Goal: Task Accomplishment & Management: Complete application form

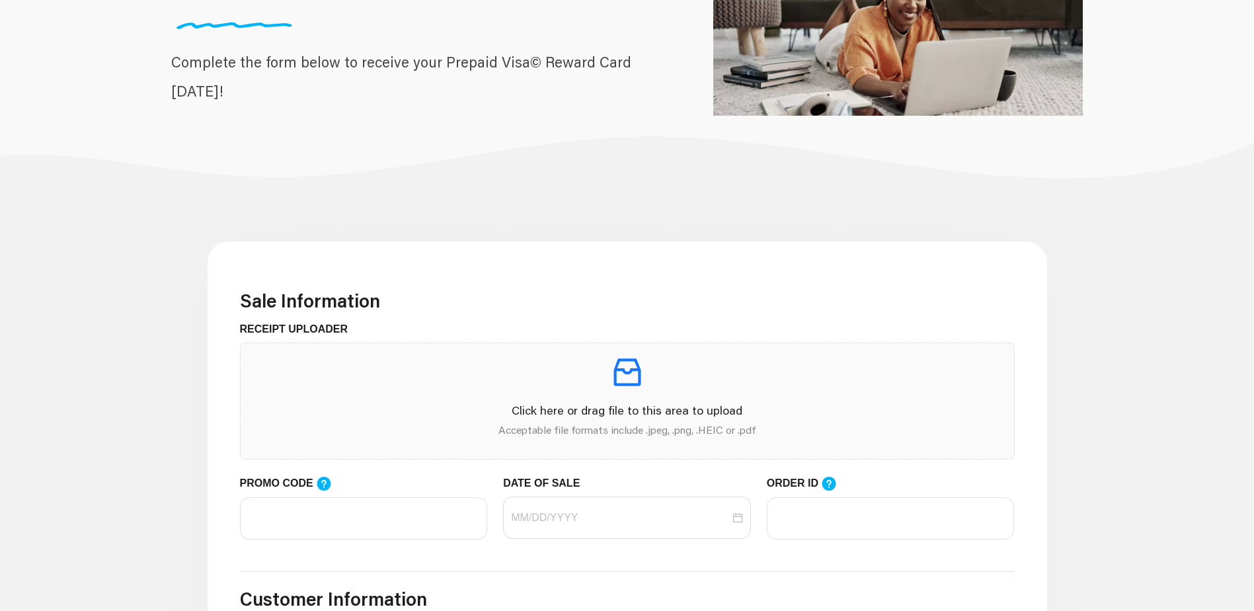
scroll to position [264, 0]
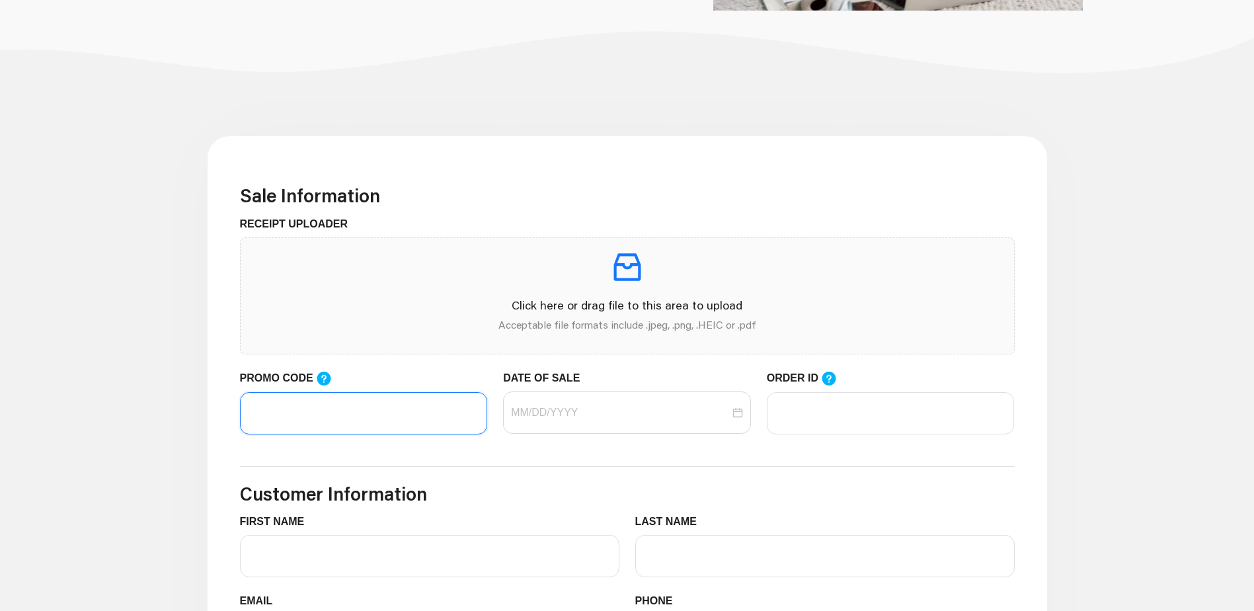
click at [314, 411] on input "PROMO CODE" at bounding box center [364, 413] width 248 height 42
type input "LIFEMART20"
click at [528, 411] on input "DATE OF SALE" at bounding box center [620, 413] width 219 height 16
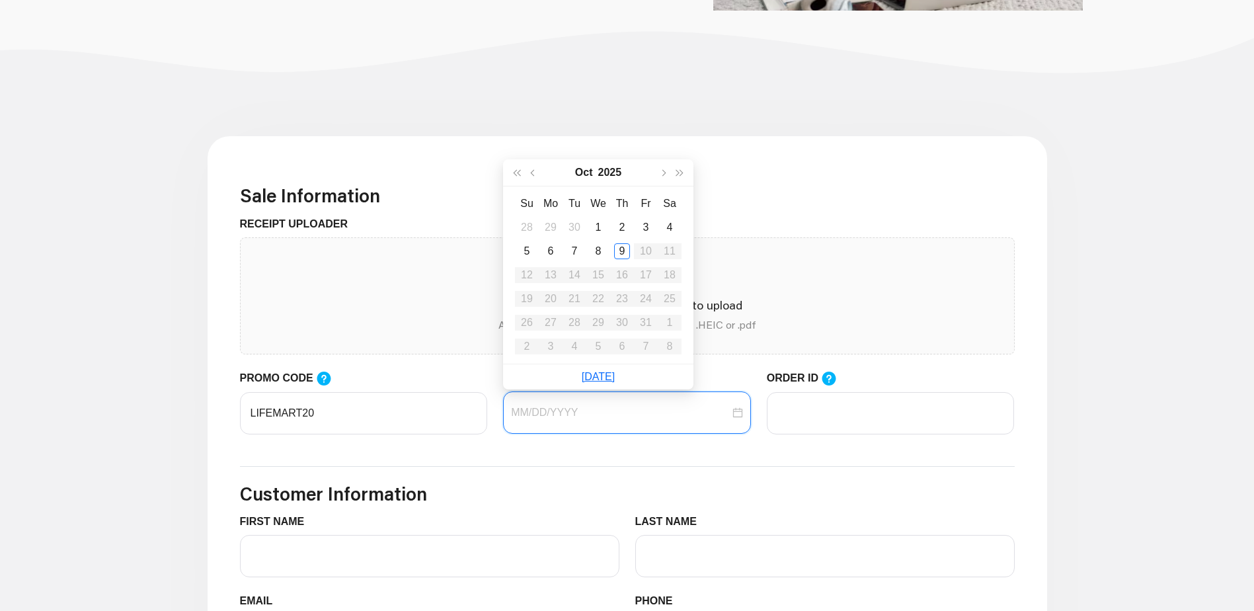
type input "[DATE]"
click at [618, 243] on div "9" at bounding box center [622, 251] width 16 height 16
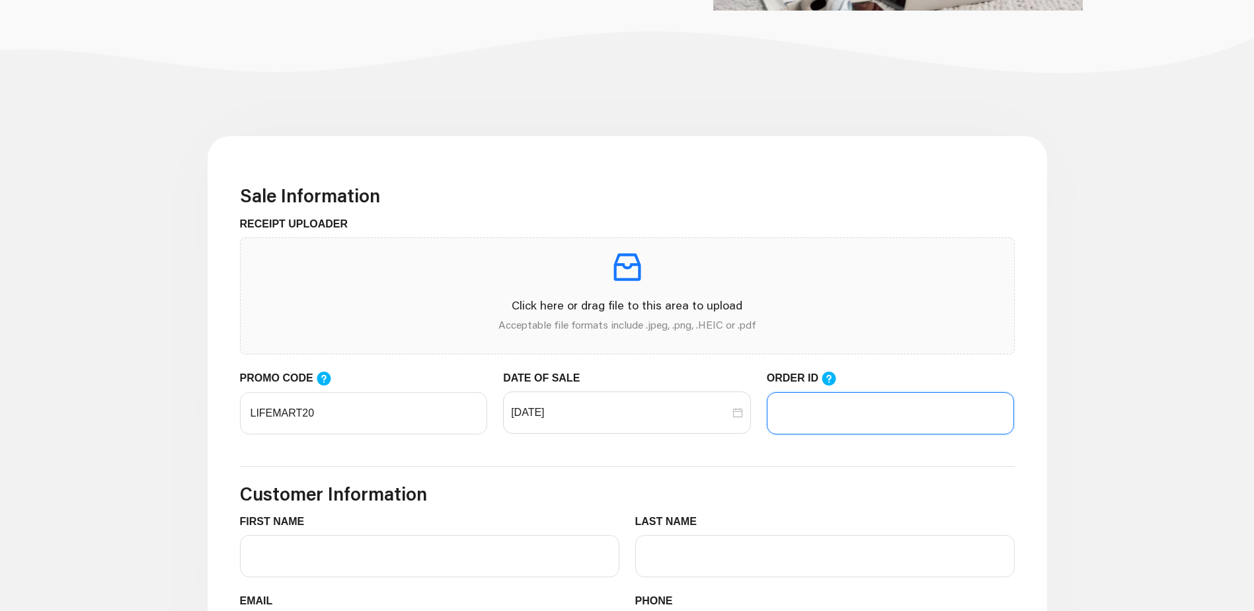
click at [819, 405] on input "ORDER ID" at bounding box center [891, 413] width 248 height 42
click at [897, 423] on input "ORDER ID" at bounding box center [891, 413] width 248 height 42
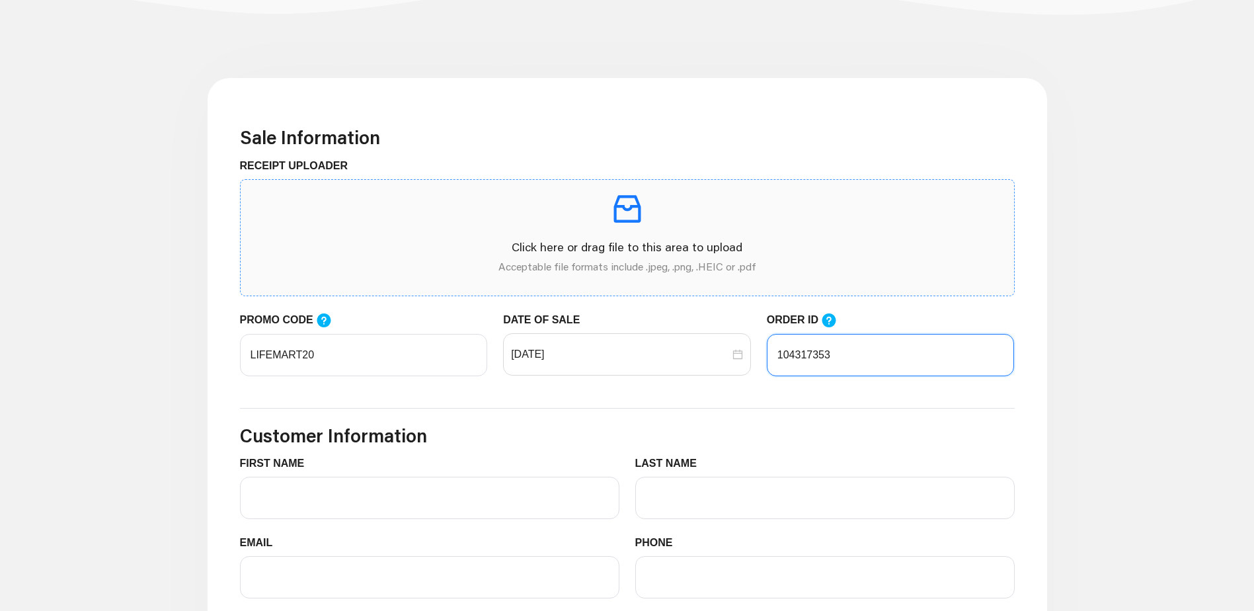
scroll to position [397, 0]
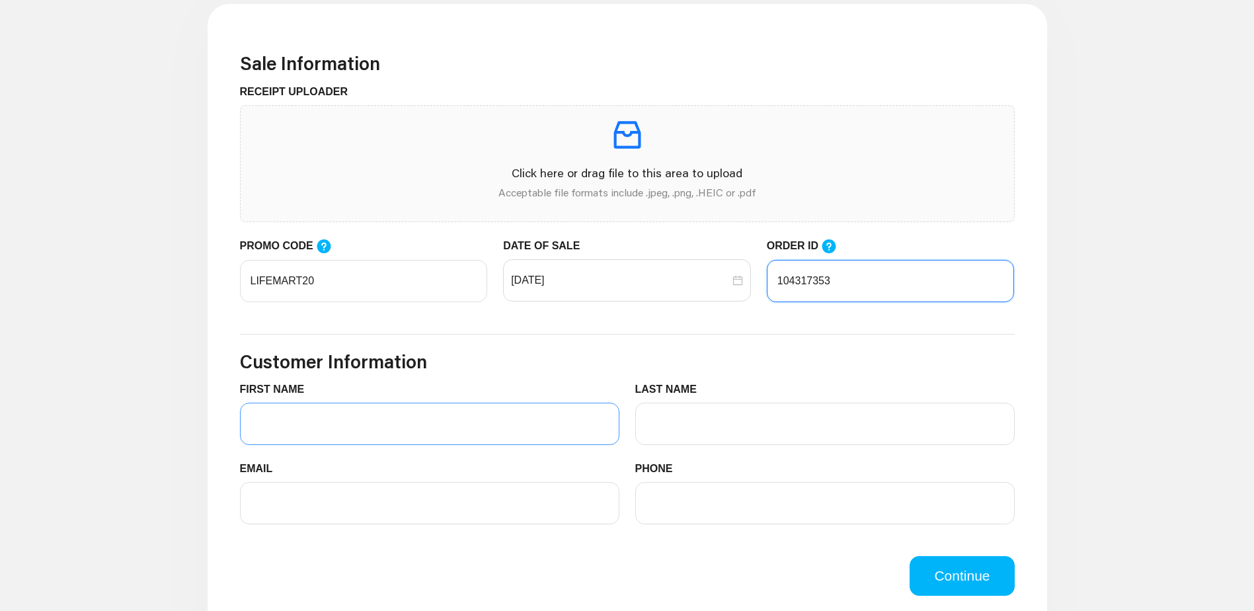
type input "104317353"
click at [327, 434] on input "FIRST NAME" at bounding box center [430, 424] width 380 height 42
type input "d"
type input "[PERSON_NAME]"
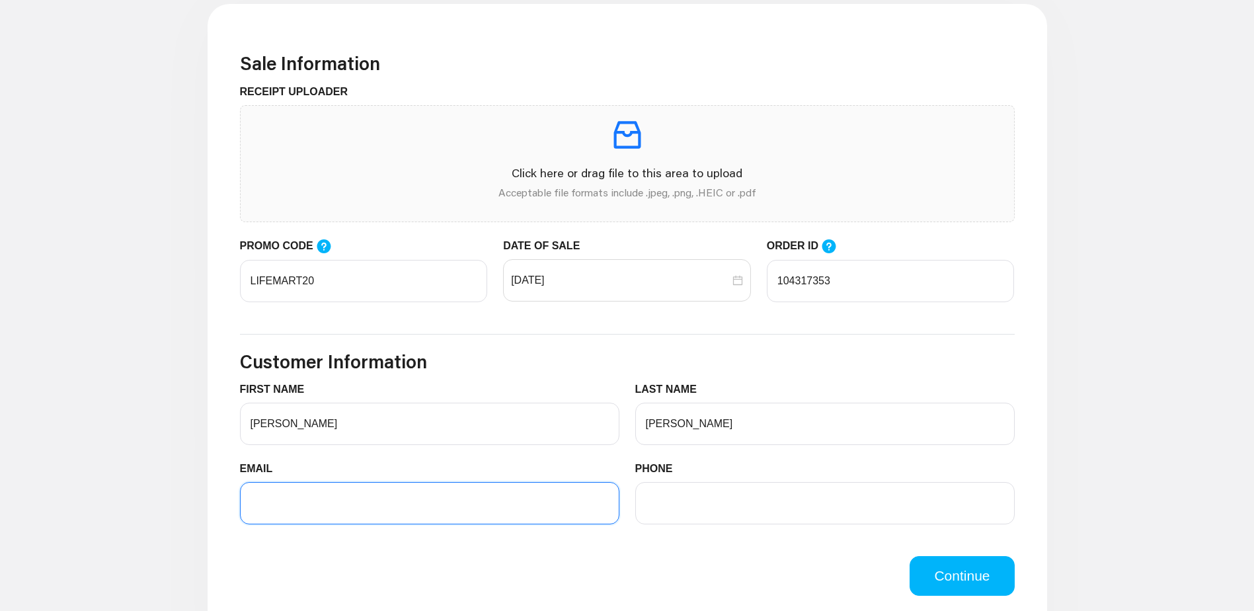
click at [322, 518] on input "EMAIL" at bounding box center [430, 503] width 380 height 42
type input "[EMAIL_ADDRESS][DOMAIN_NAME]"
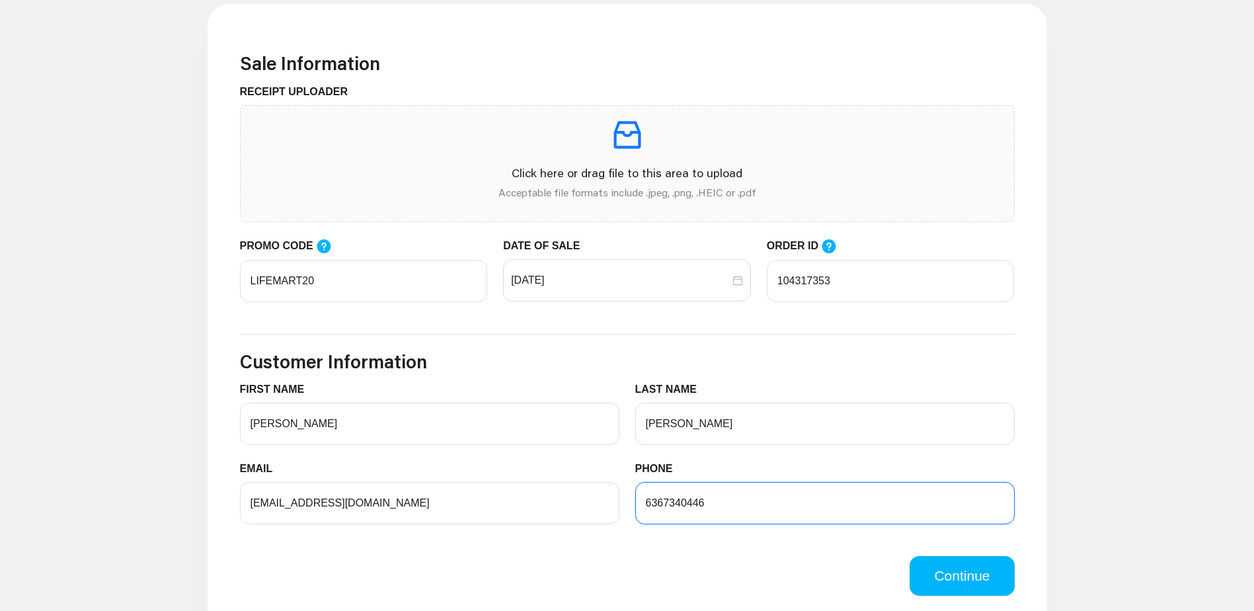
scroll to position [529, 0]
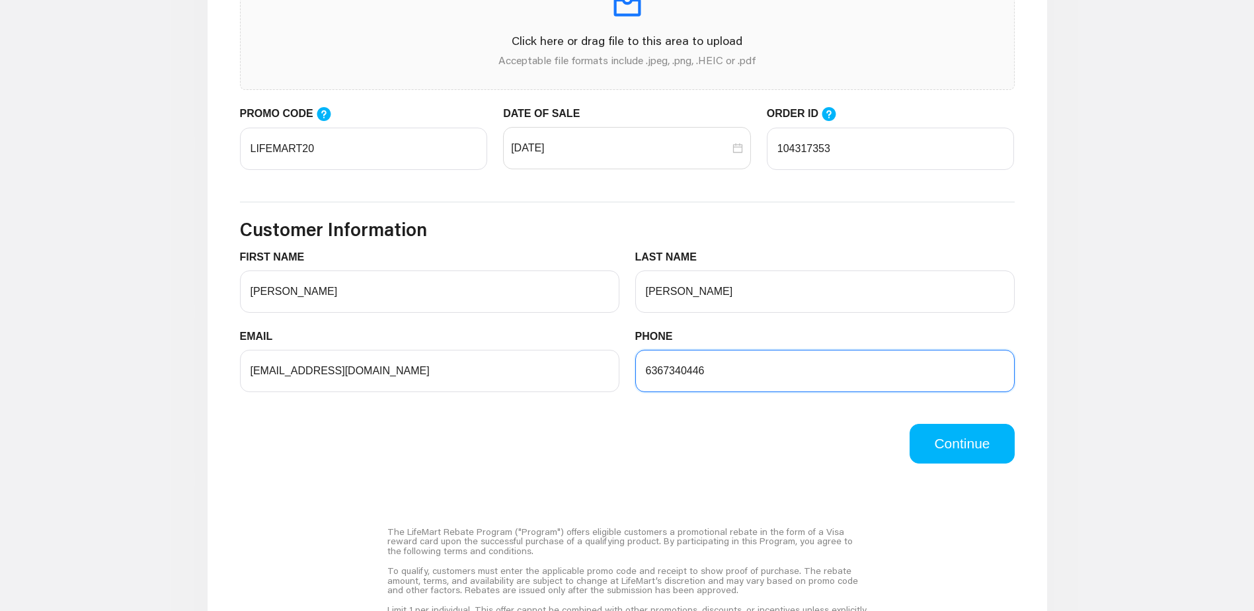
type input "6367340446"
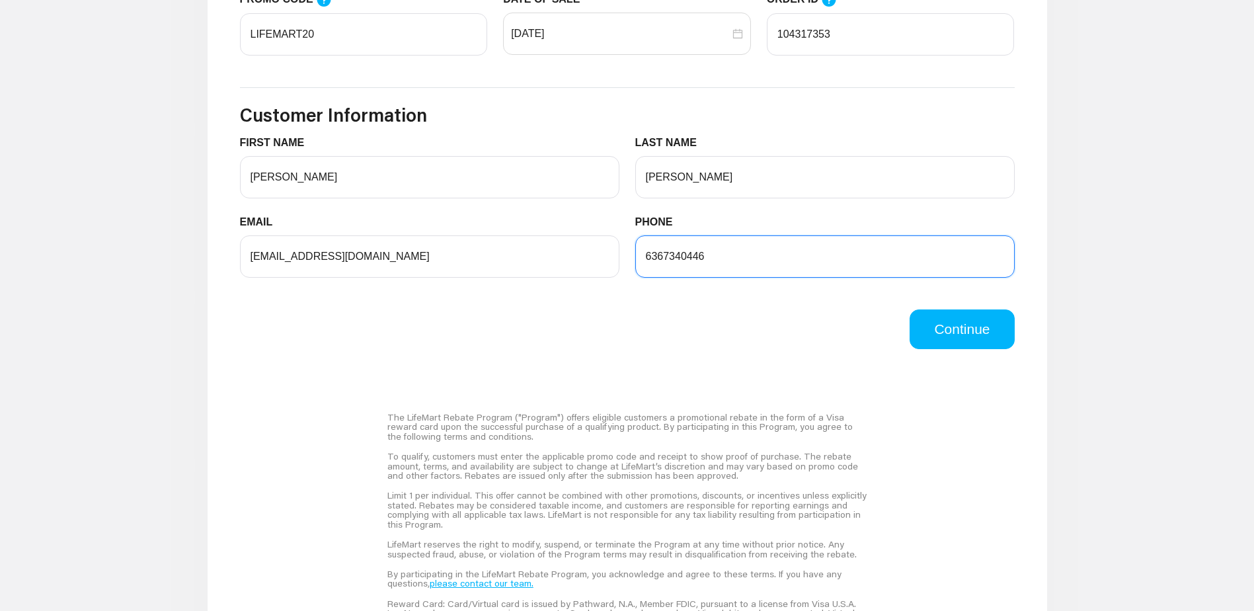
scroll to position [727, 0]
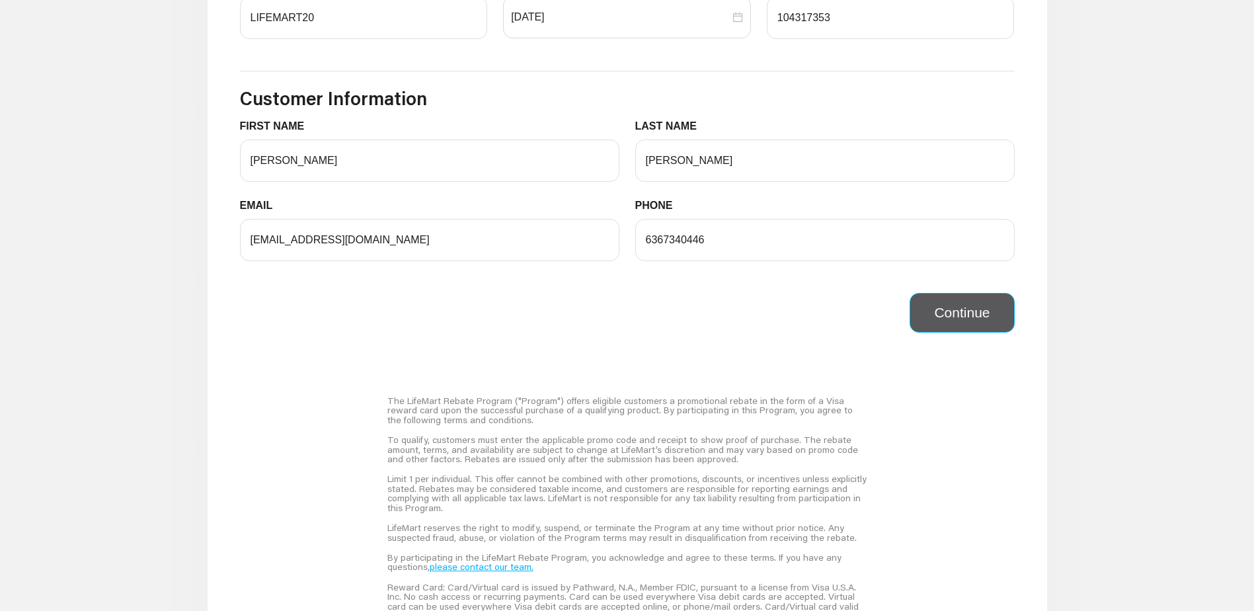
click at [937, 314] on button "Continue" at bounding box center [962, 313] width 104 height 40
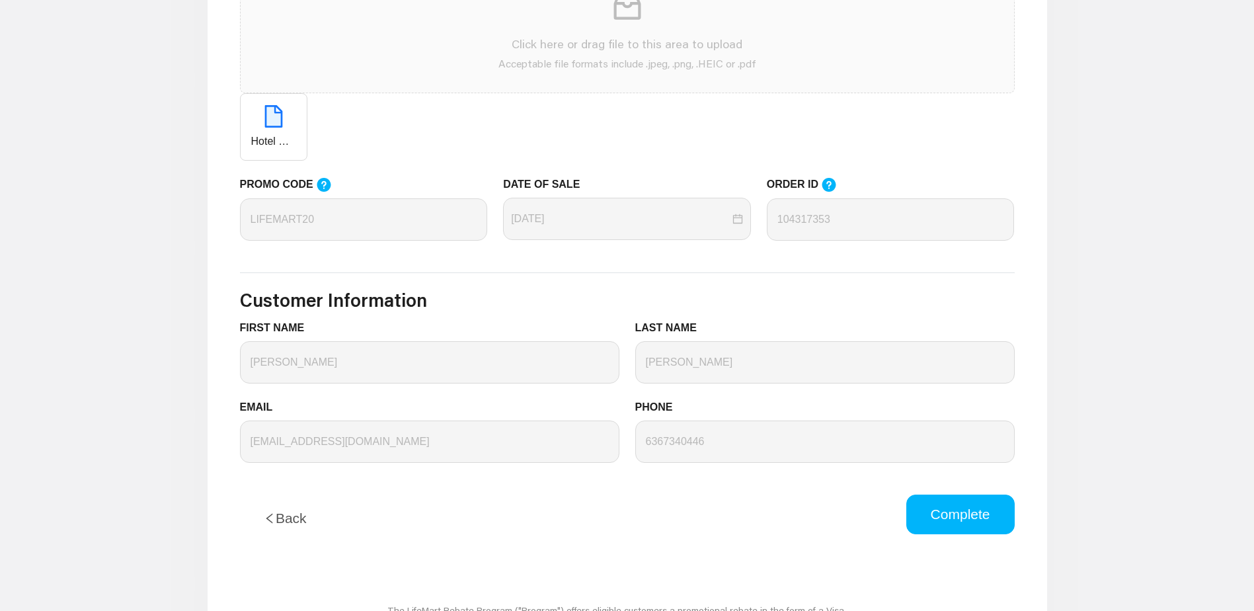
scroll to position [529, 0]
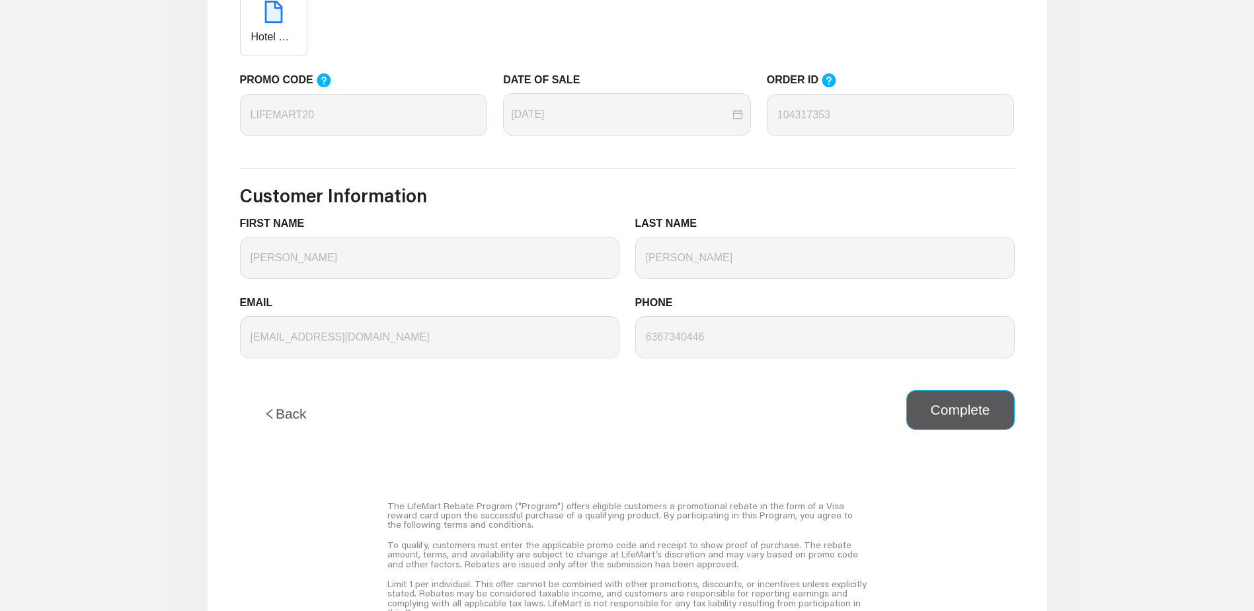
click at [967, 417] on button "Complete" at bounding box center [960, 410] width 108 height 40
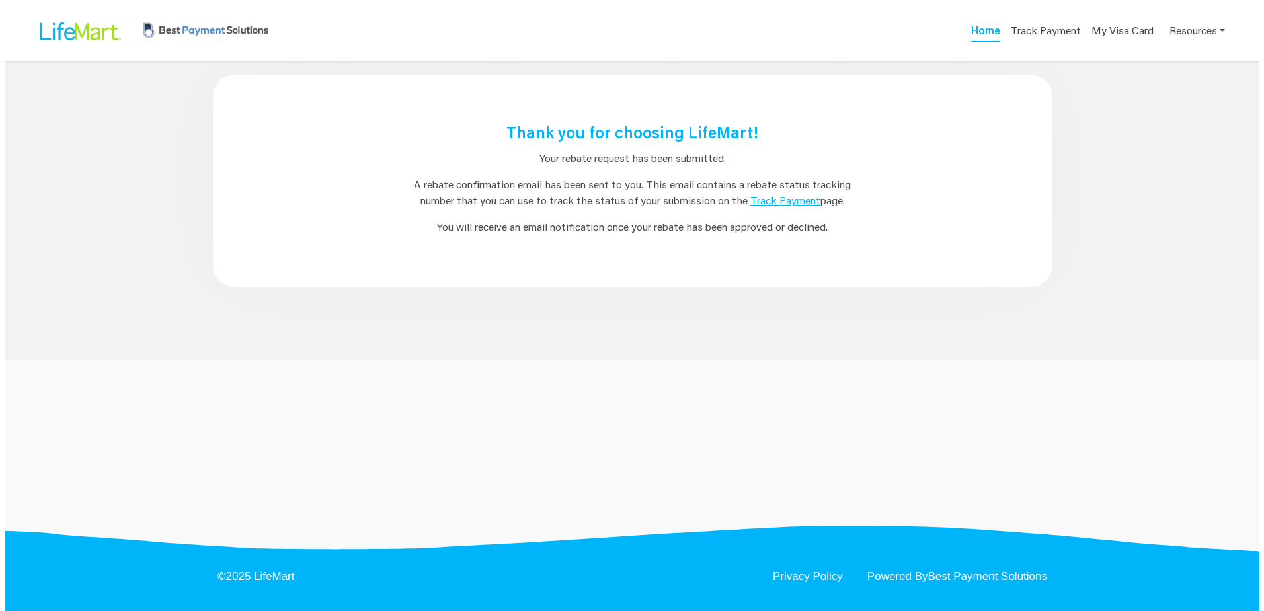
scroll to position [0, 0]
